Goal: Transaction & Acquisition: Purchase product/service

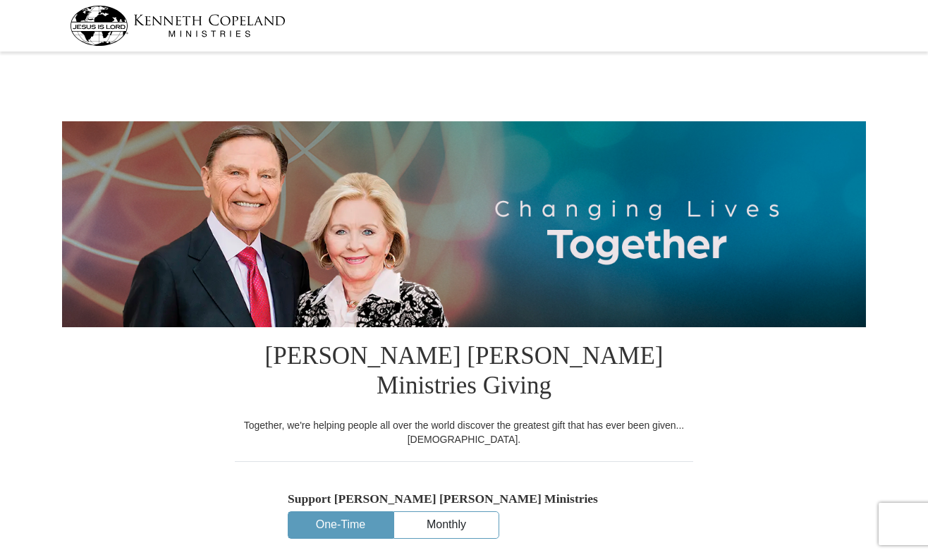
select select "[GEOGRAPHIC_DATA]"
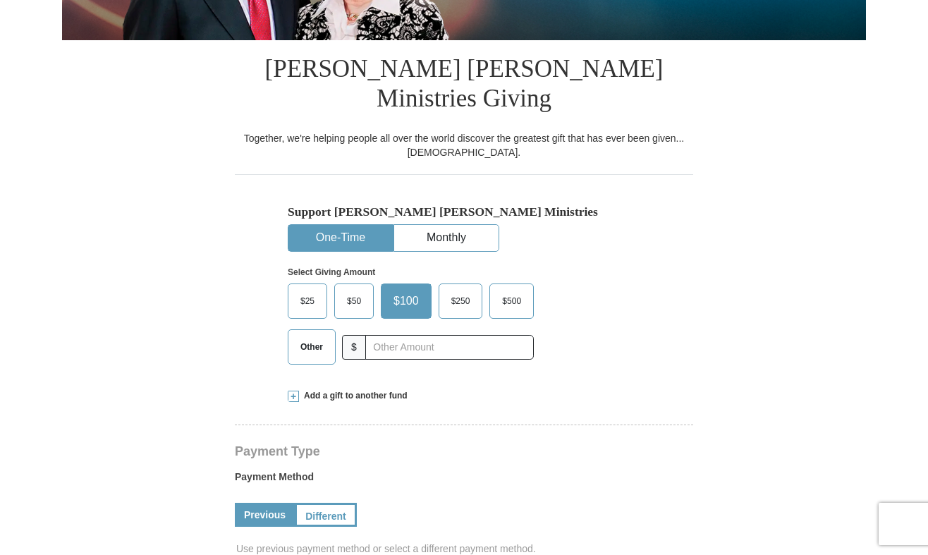
click at [310, 345] on span "Other" at bounding box center [311, 346] width 37 height 21
click at [0, 0] on input "Other" at bounding box center [0, 0] width 0 height 0
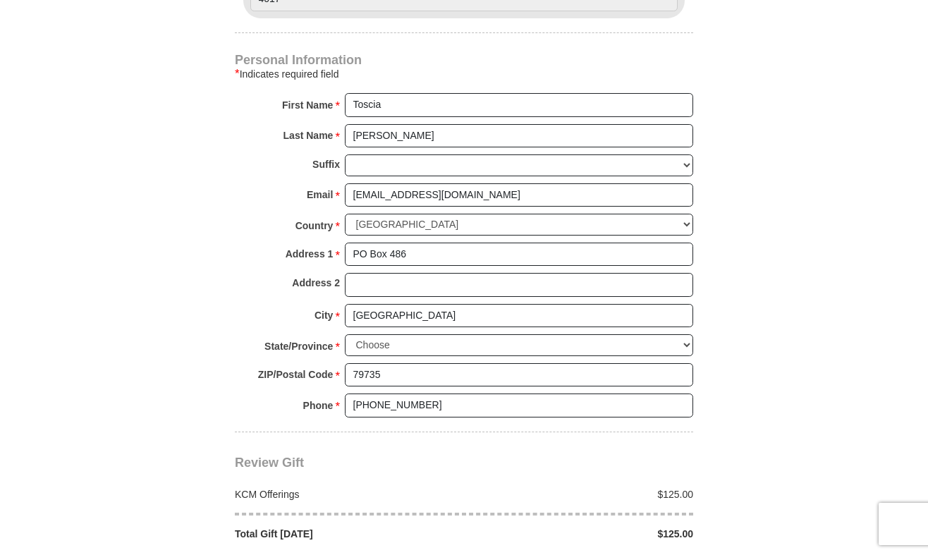
scroll to position [1078, 0]
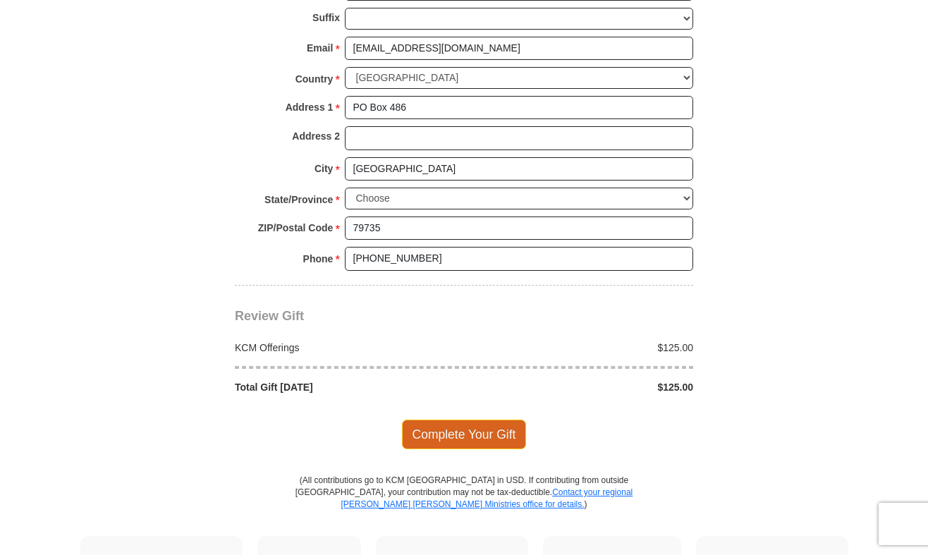
type input "125.00"
click at [464, 419] on span "Complete Your Gift" at bounding box center [464, 434] width 125 height 30
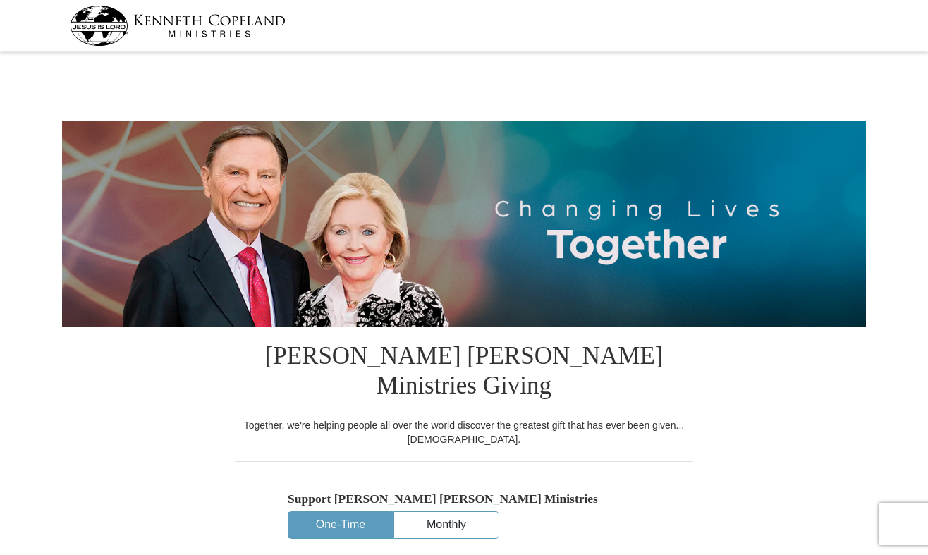
select select "[GEOGRAPHIC_DATA]"
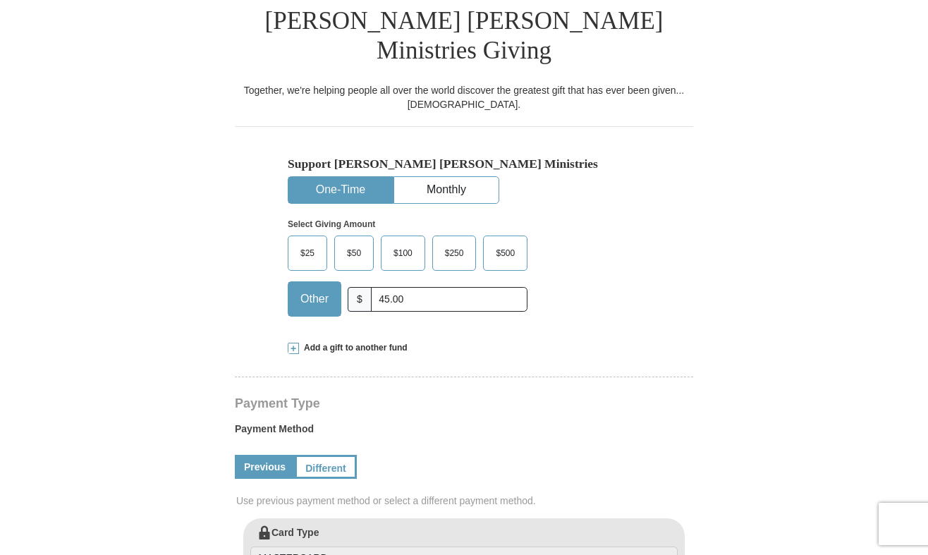
scroll to position [437, 0]
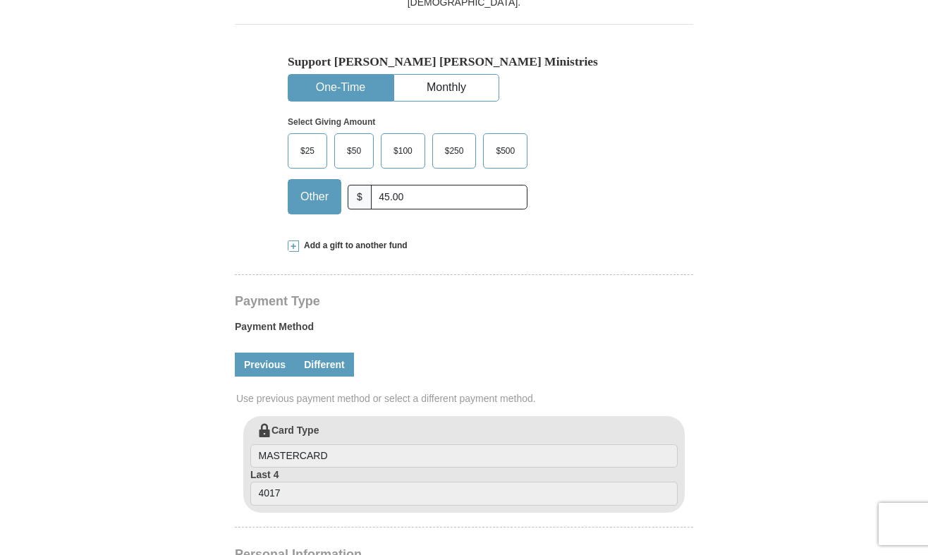
type input "45.00"
click at [328, 352] on link "Different" at bounding box center [324, 364] width 59 height 24
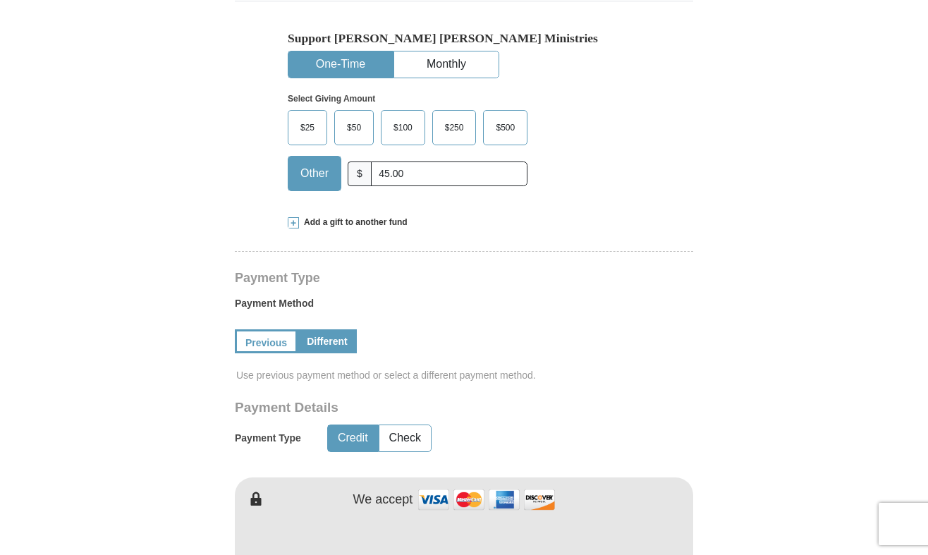
scroll to position [636, 0]
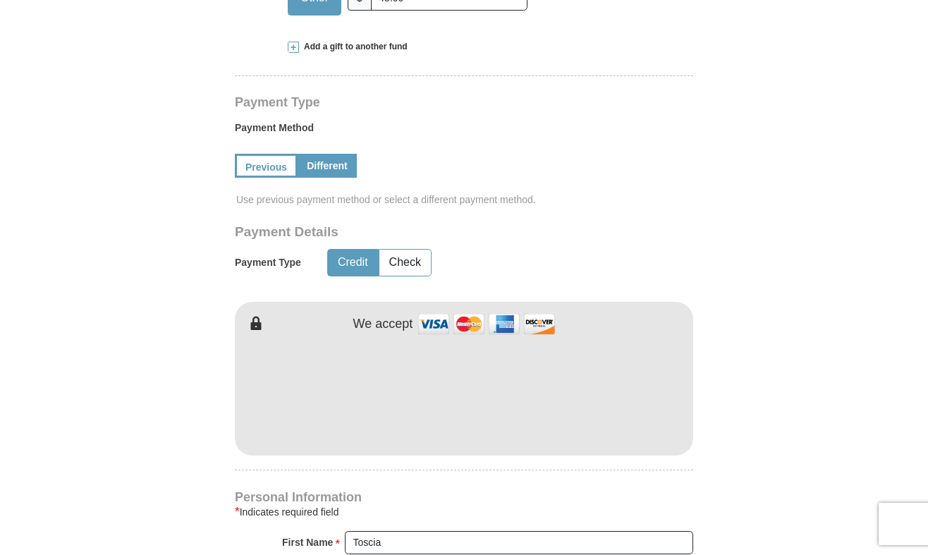
click at [434, 491] on h4 "Personal Information" at bounding box center [464, 496] width 458 height 11
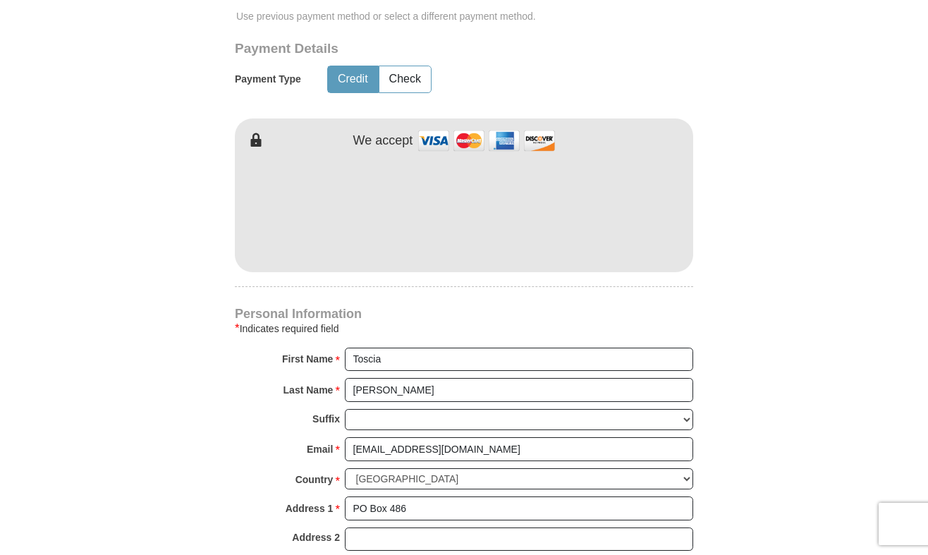
scroll to position [824, 0]
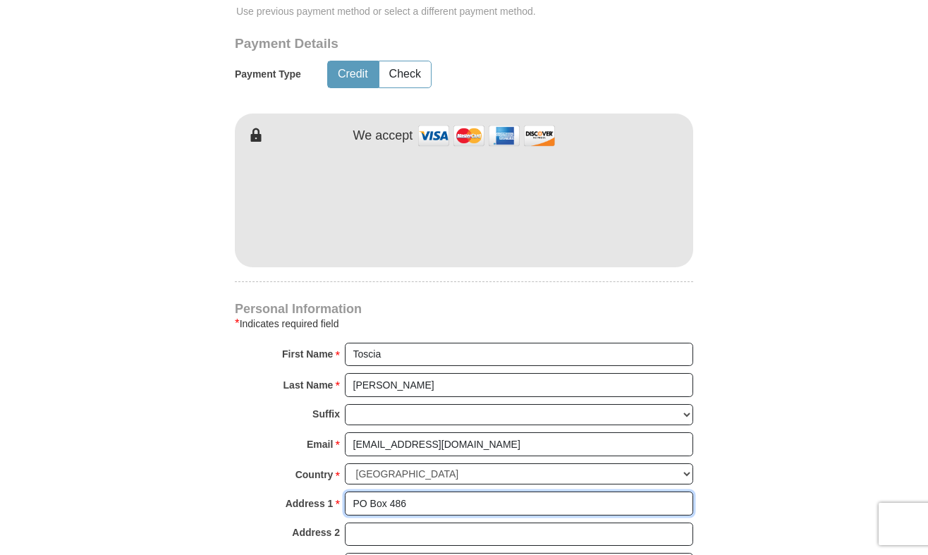
drag, startPoint x: 414, startPoint y: 445, endPoint x: 307, endPoint y: 431, distance: 108.7
type input "[STREET_ADDRESS]"
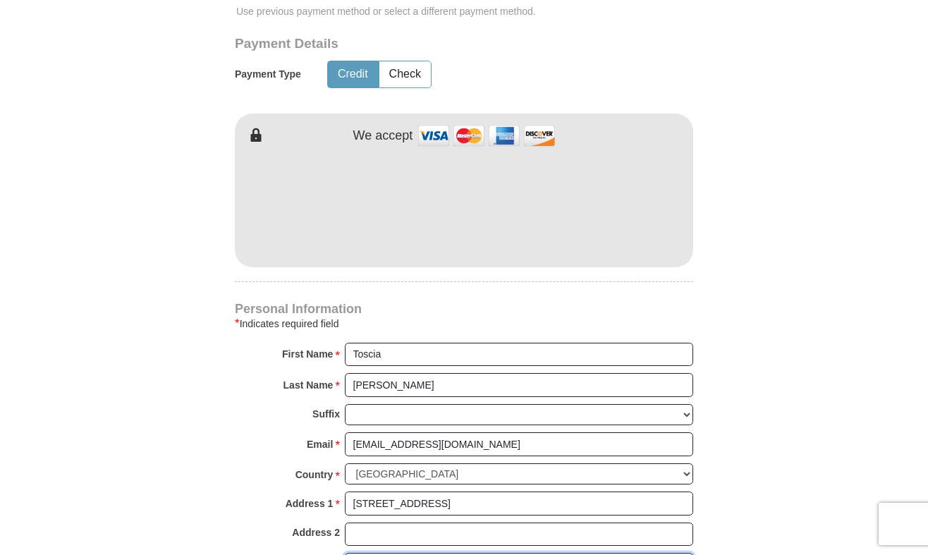
drag, startPoint x: 400, startPoint y: 510, endPoint x: 309, endPoint y: 498, distance: 91.7
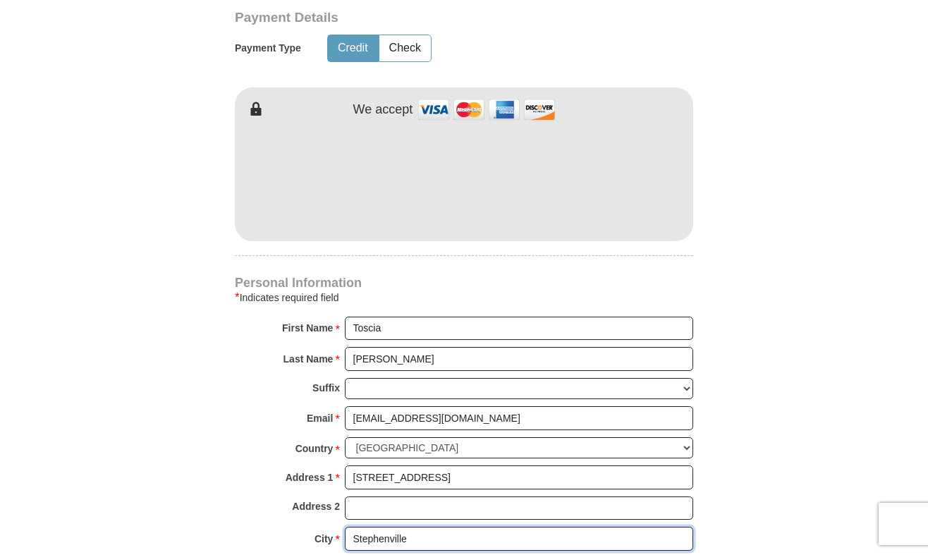
type input "Stephenville"
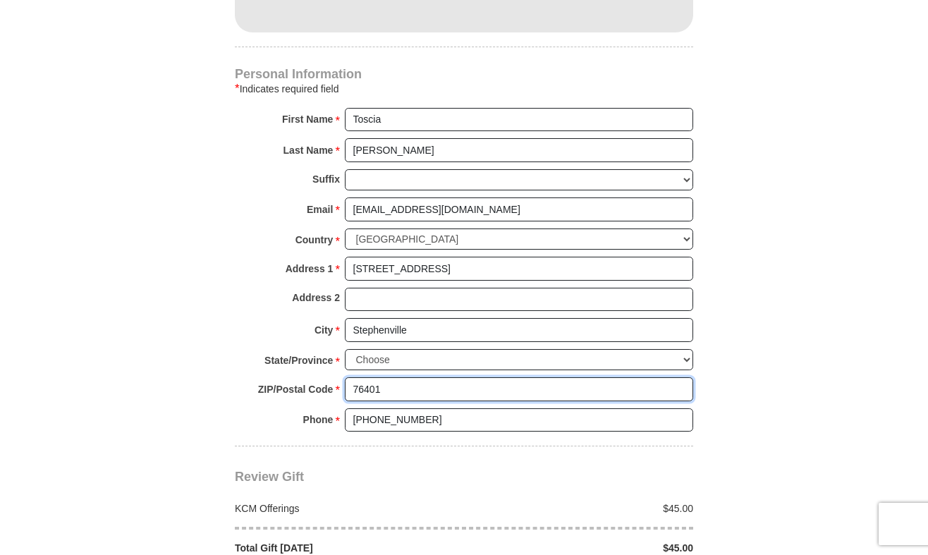
scroll to position [1076, 0]
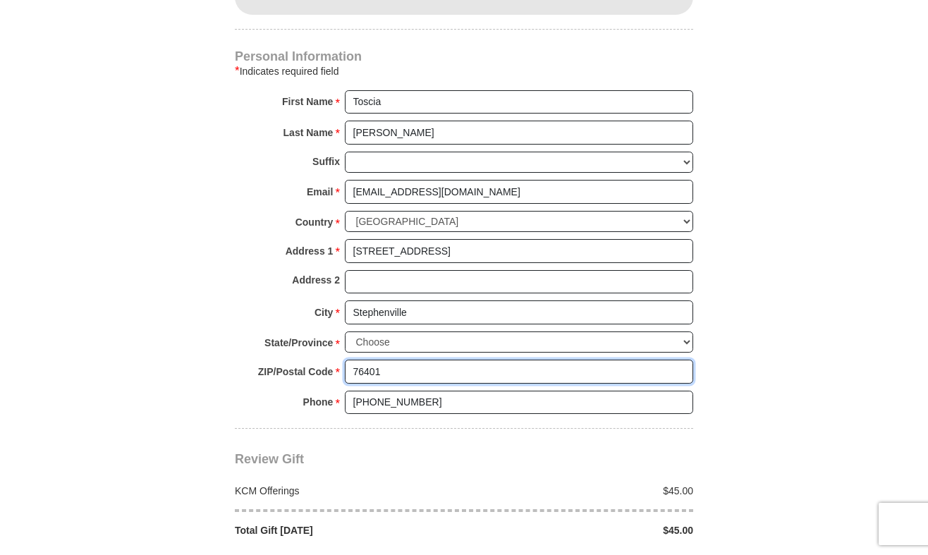
type input "76401"
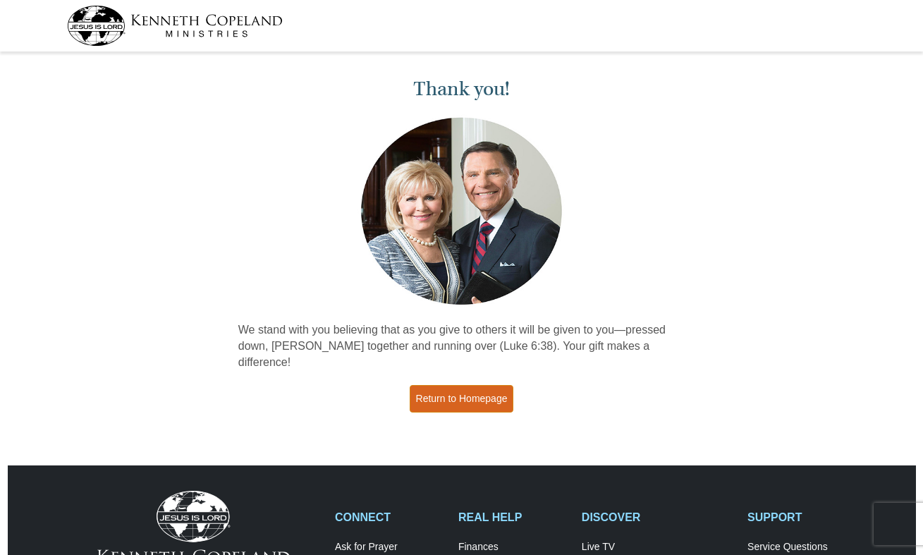
click at [472, 385] on link "Return to Homepage" at bounding box center [461, 398] width 104 height 27
